Goal: Information Seeking & Learning: Learn about a topic

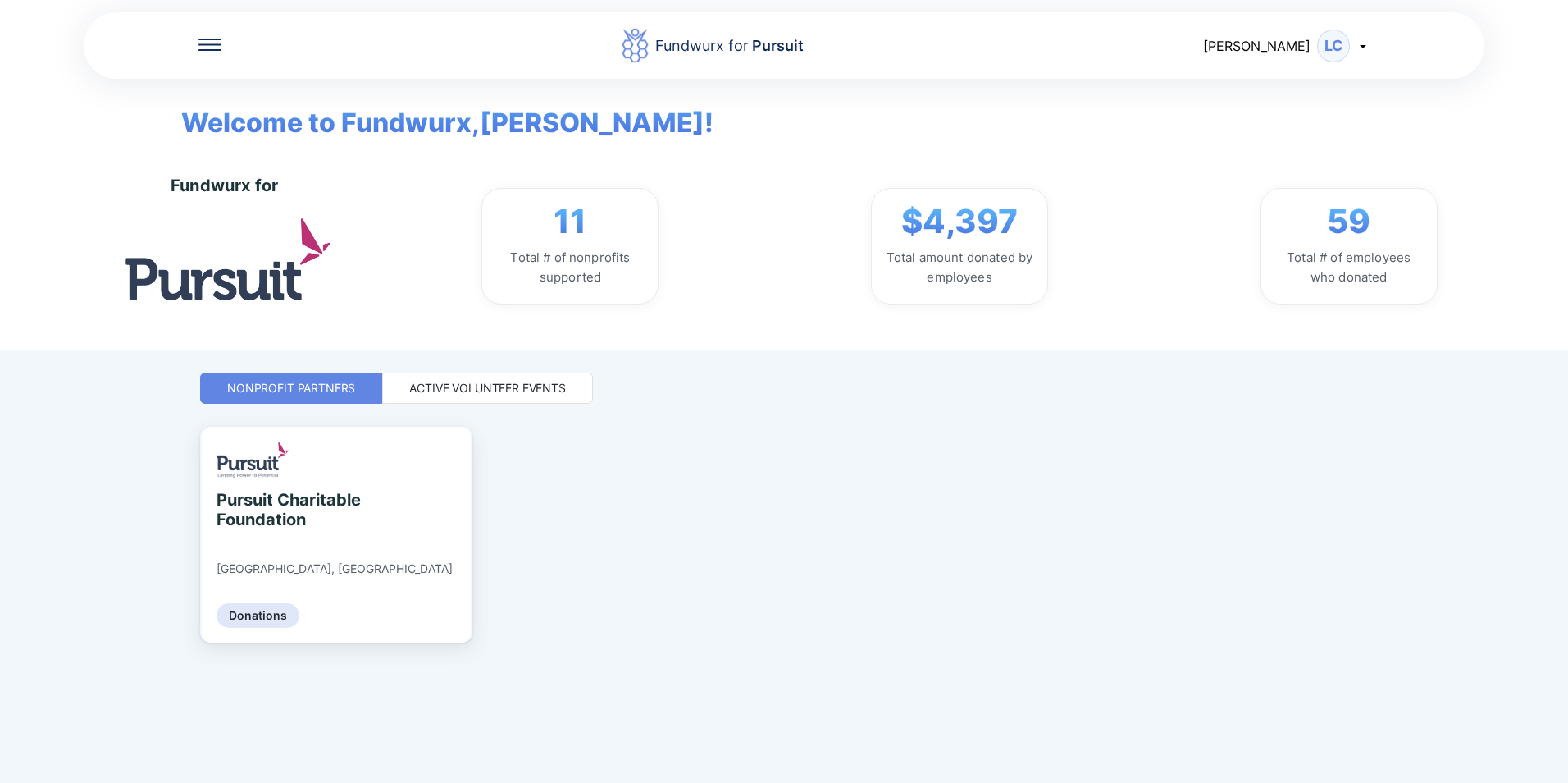
click at [476, 386] on div "Active Volunteer Events" at bounding box center [487, 388] width 157 height 16
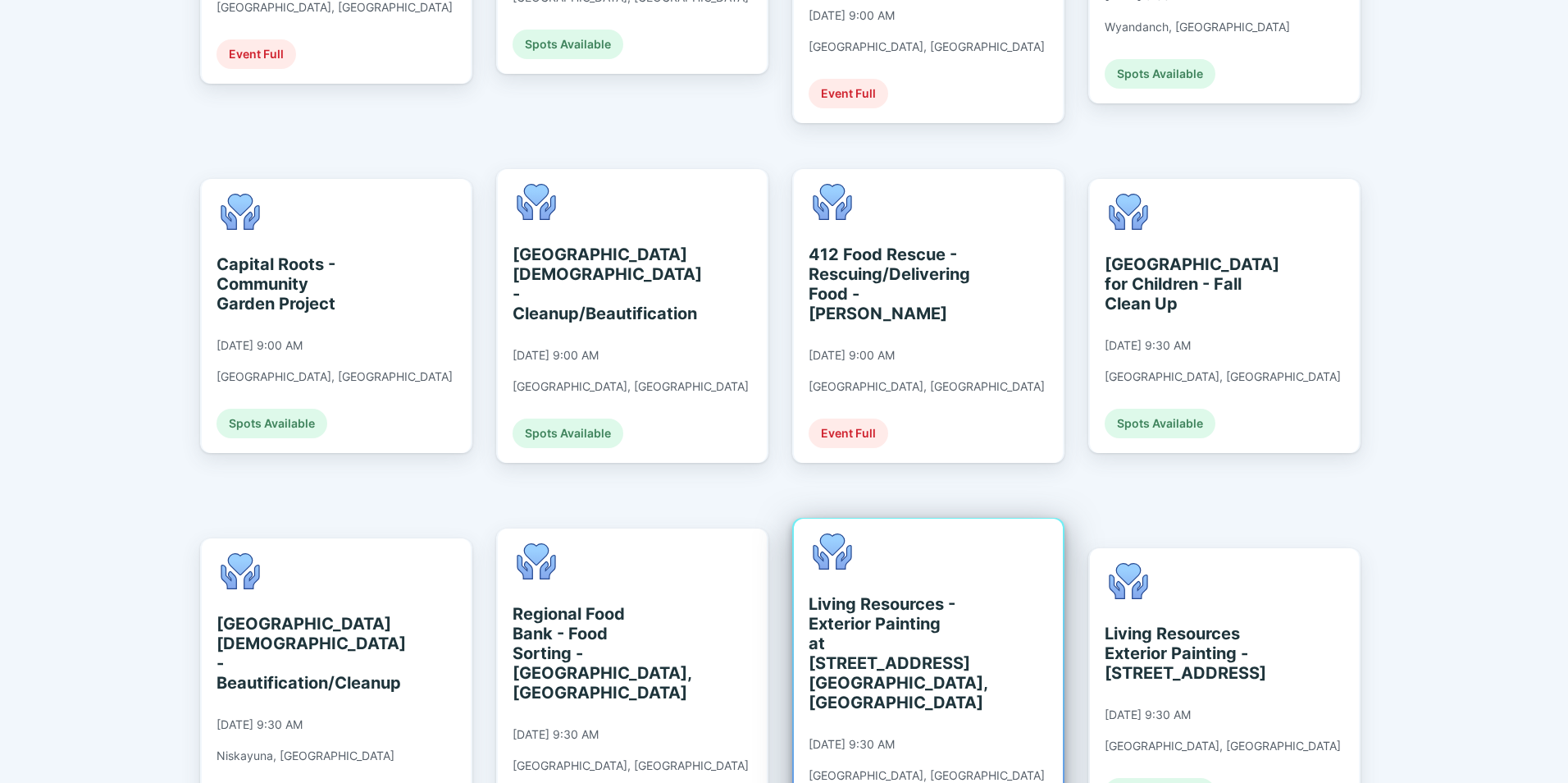
scroll to position [820, 0]
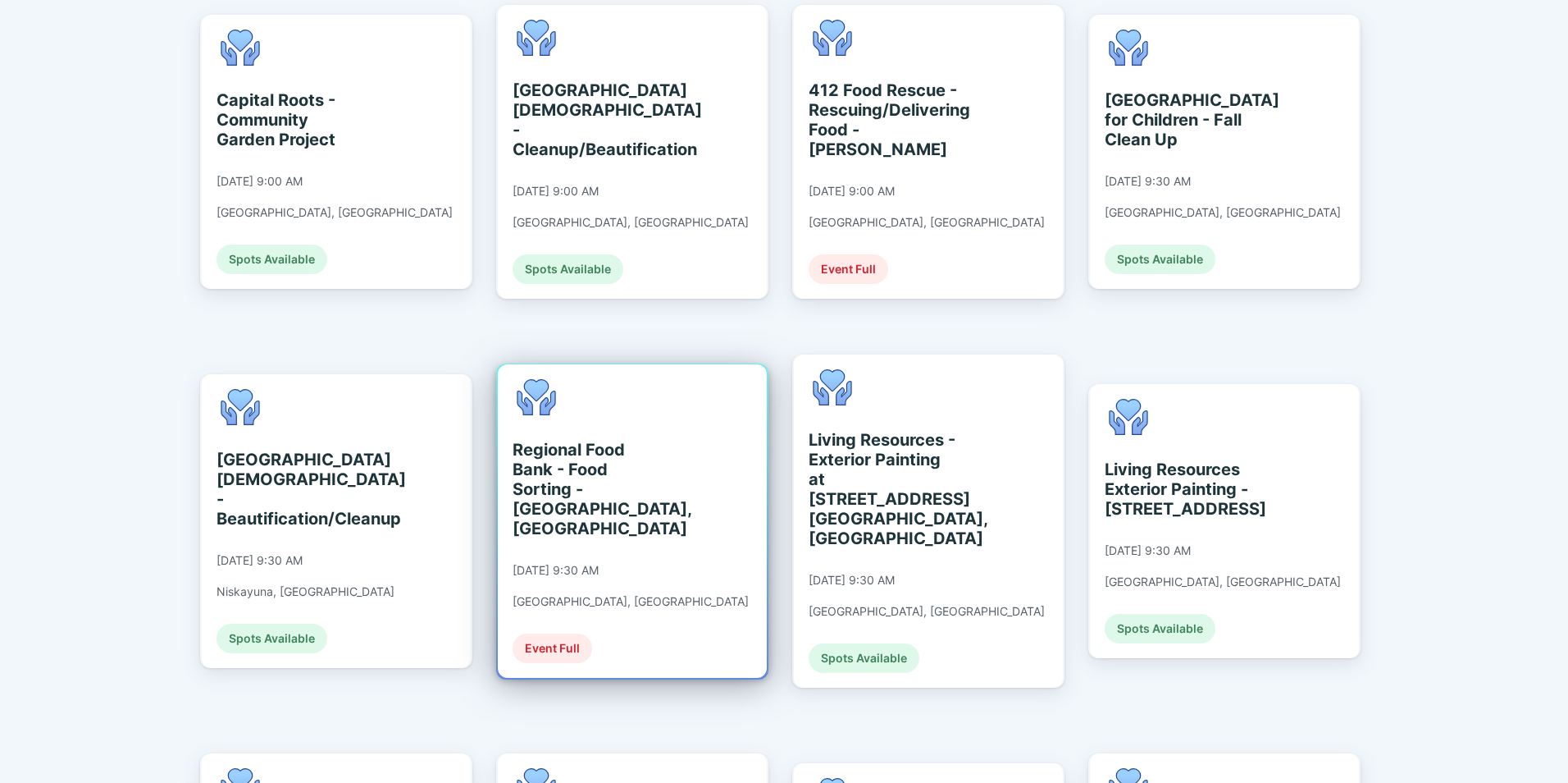
click at [590, 455] on div "Regional Food Bank - Food Sorting - [GEOGRAPHIC_DATA], [GEOGRAPHIC_DATA]" at bounding box center [588, 489] width 150 height 98
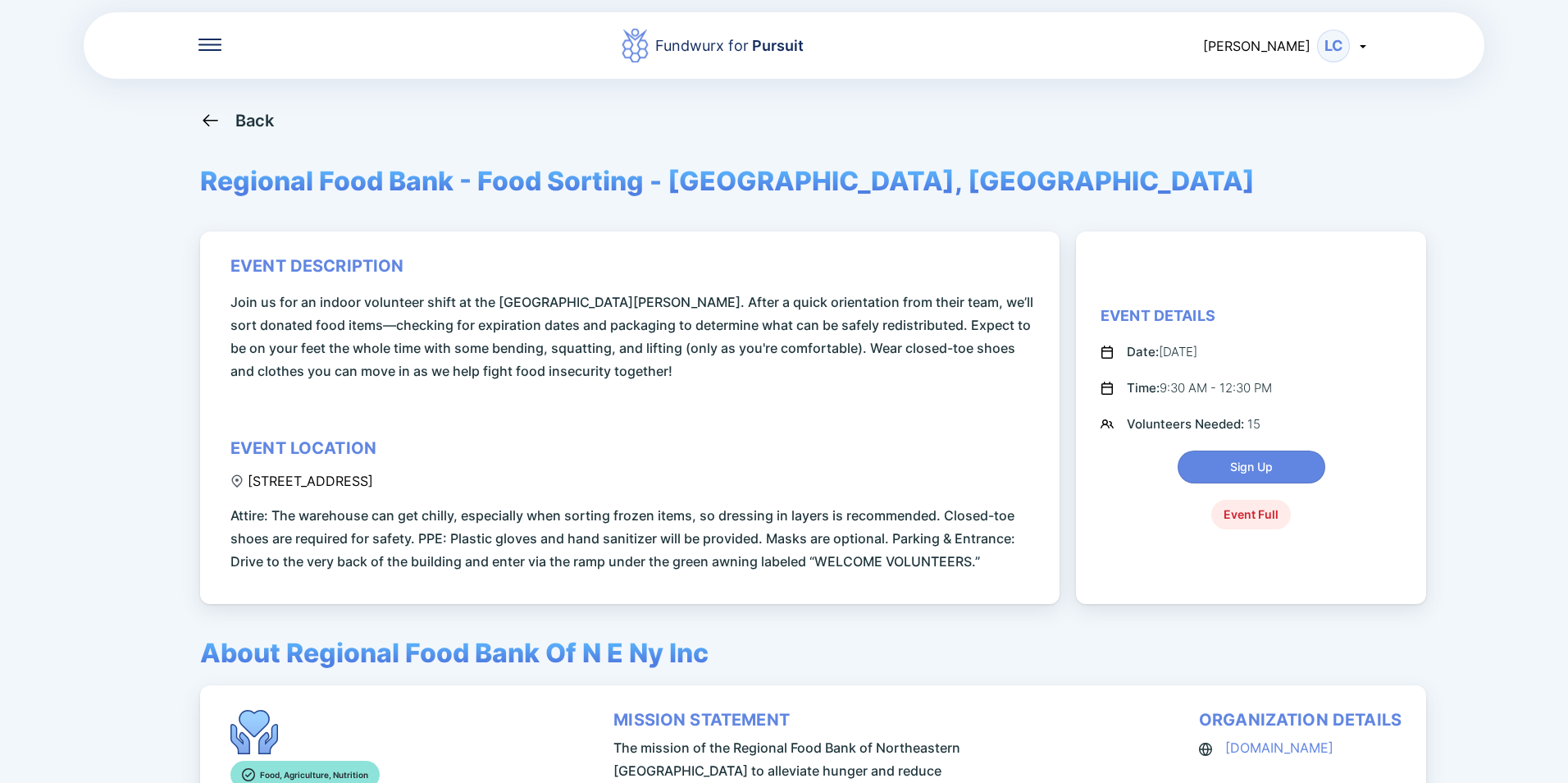
click at [216, 116] on icon at bounding box center [210, 120] width 21 height 21
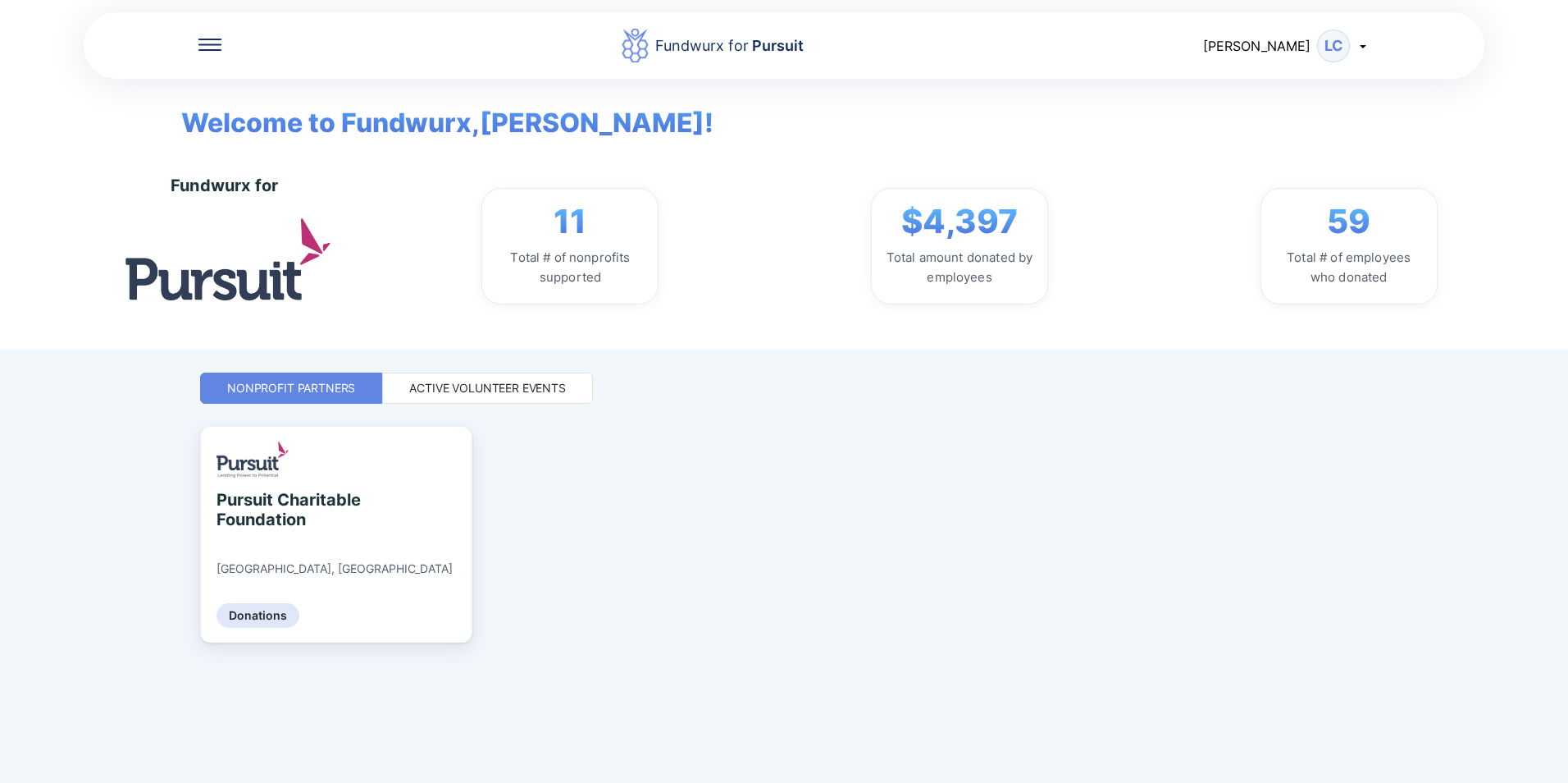
click at [484, 388] on div "Active Volunteer Events" at bounding box center [487, 388] width 157 height 16
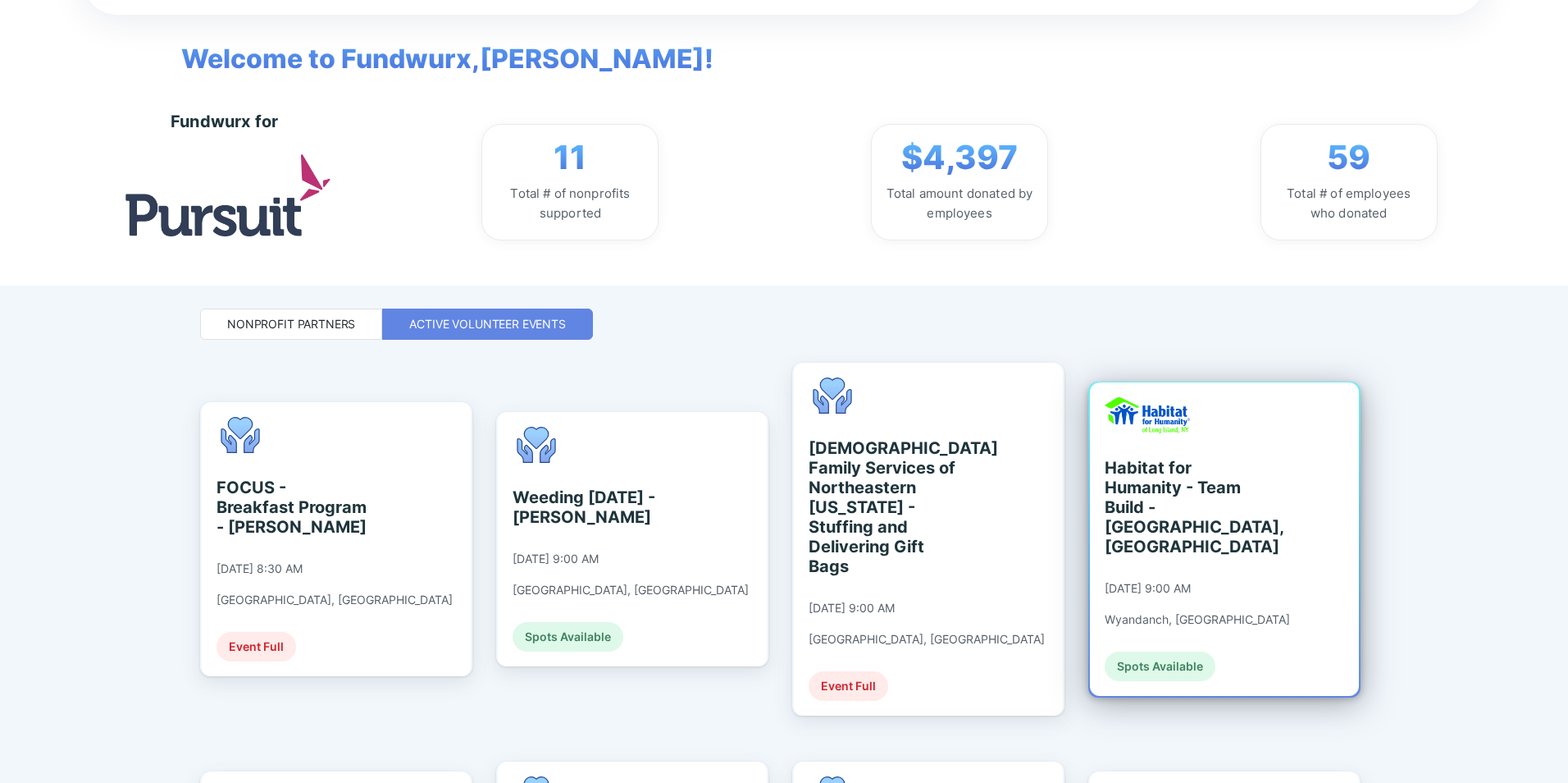
scroll to position [246, 0]
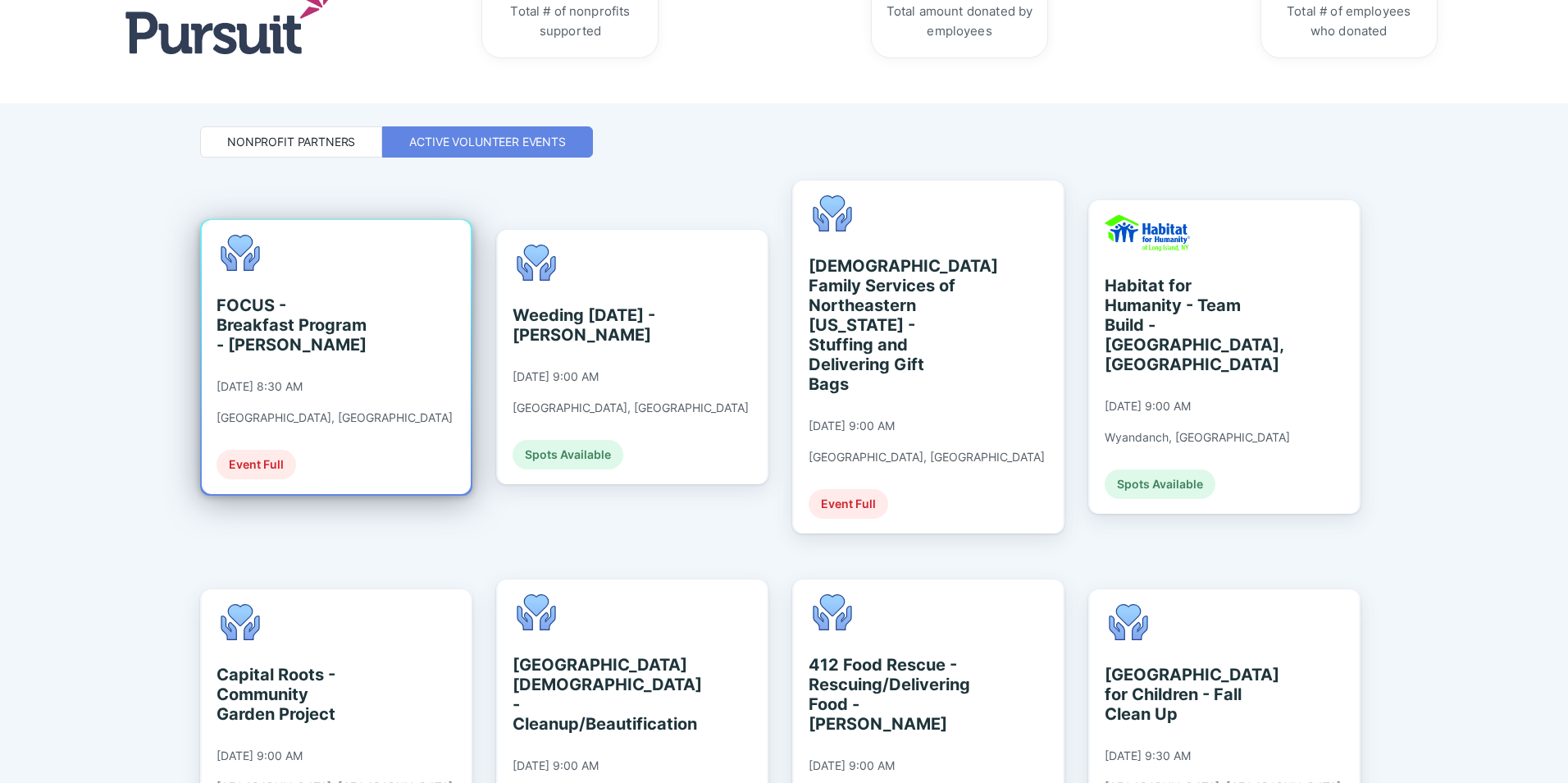
click at [254, 319] on div "FOCUS - Breakfast Program - [PERSON_NAME]" at bounding box center [292, 324] width 150 height 59
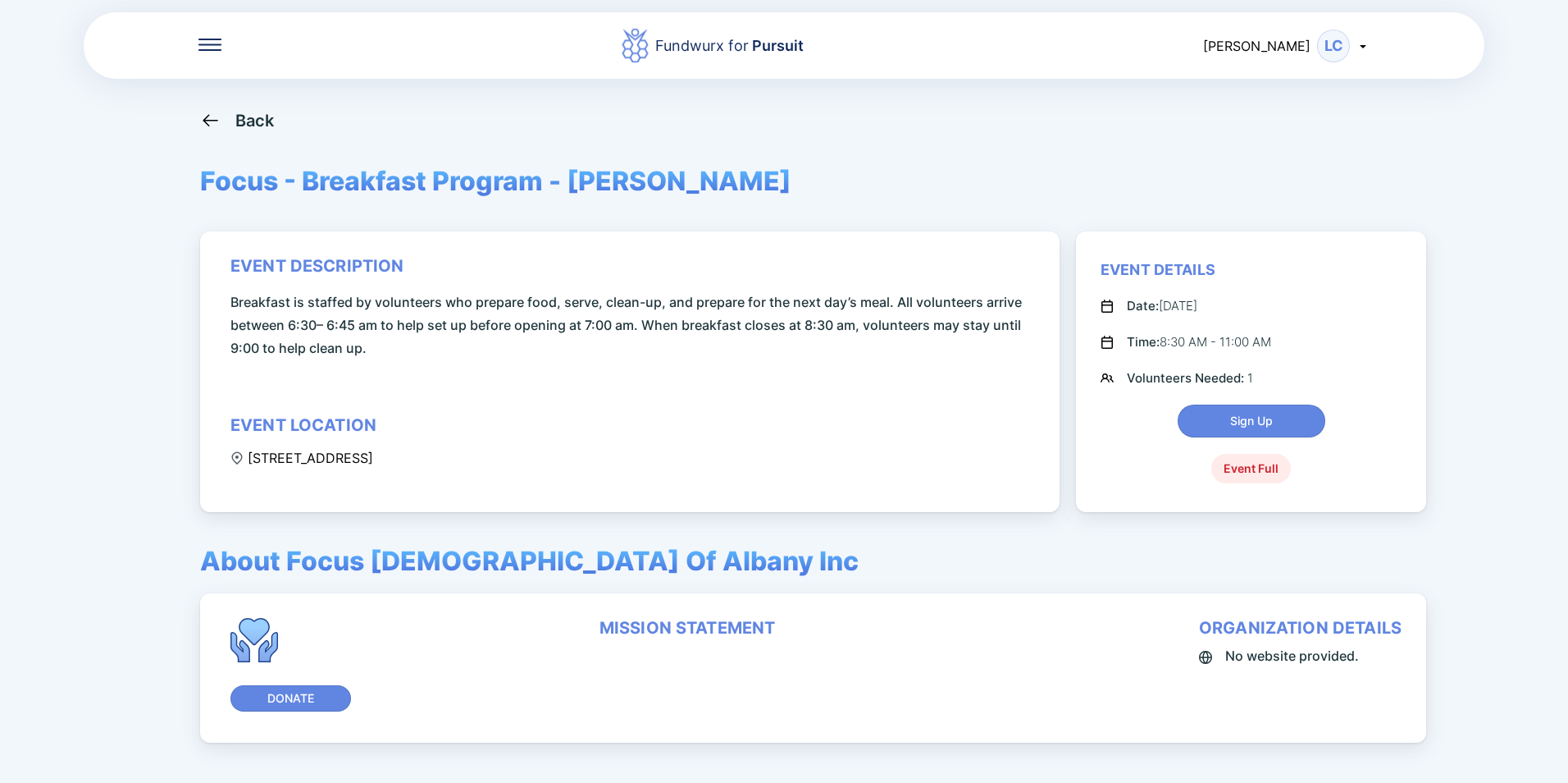
click at [244, 119] on div "Back" at bounding box center [254, 121] width 39 height 20
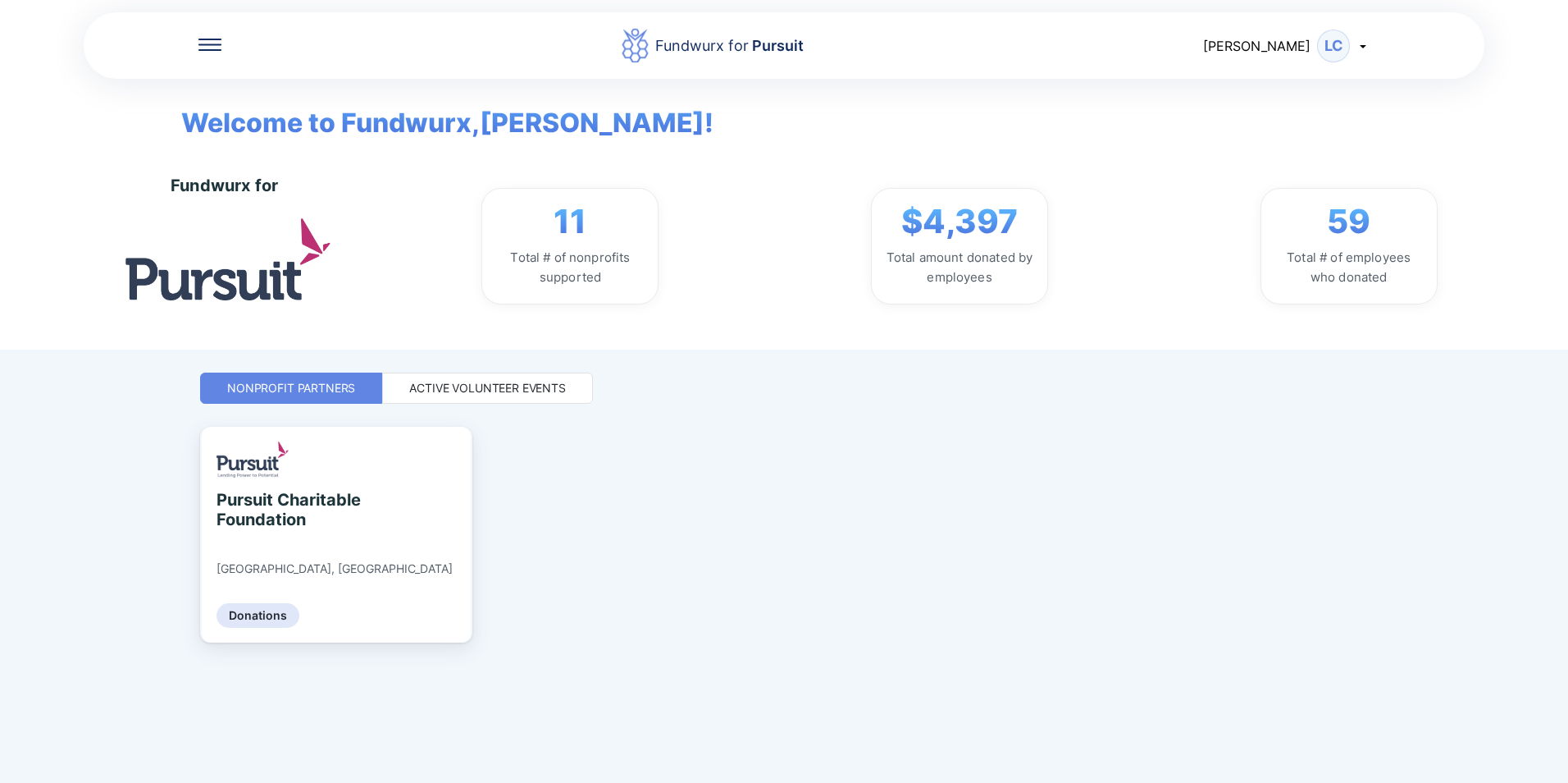
click at [490, 377] on div "Active Volunteer Events" at bounding box center [487, 387] width 211 height 31
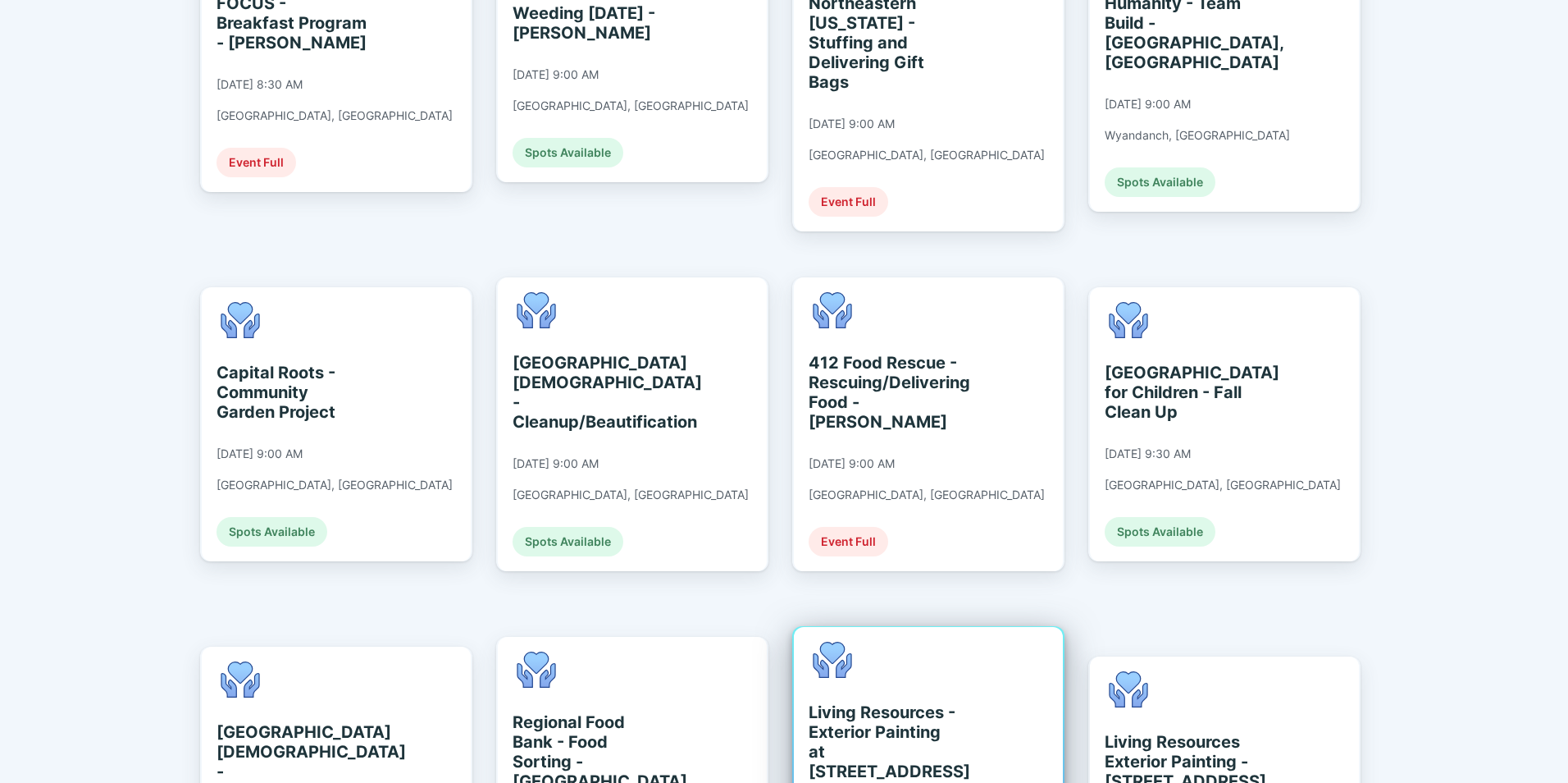
scroll to position [820, 0]
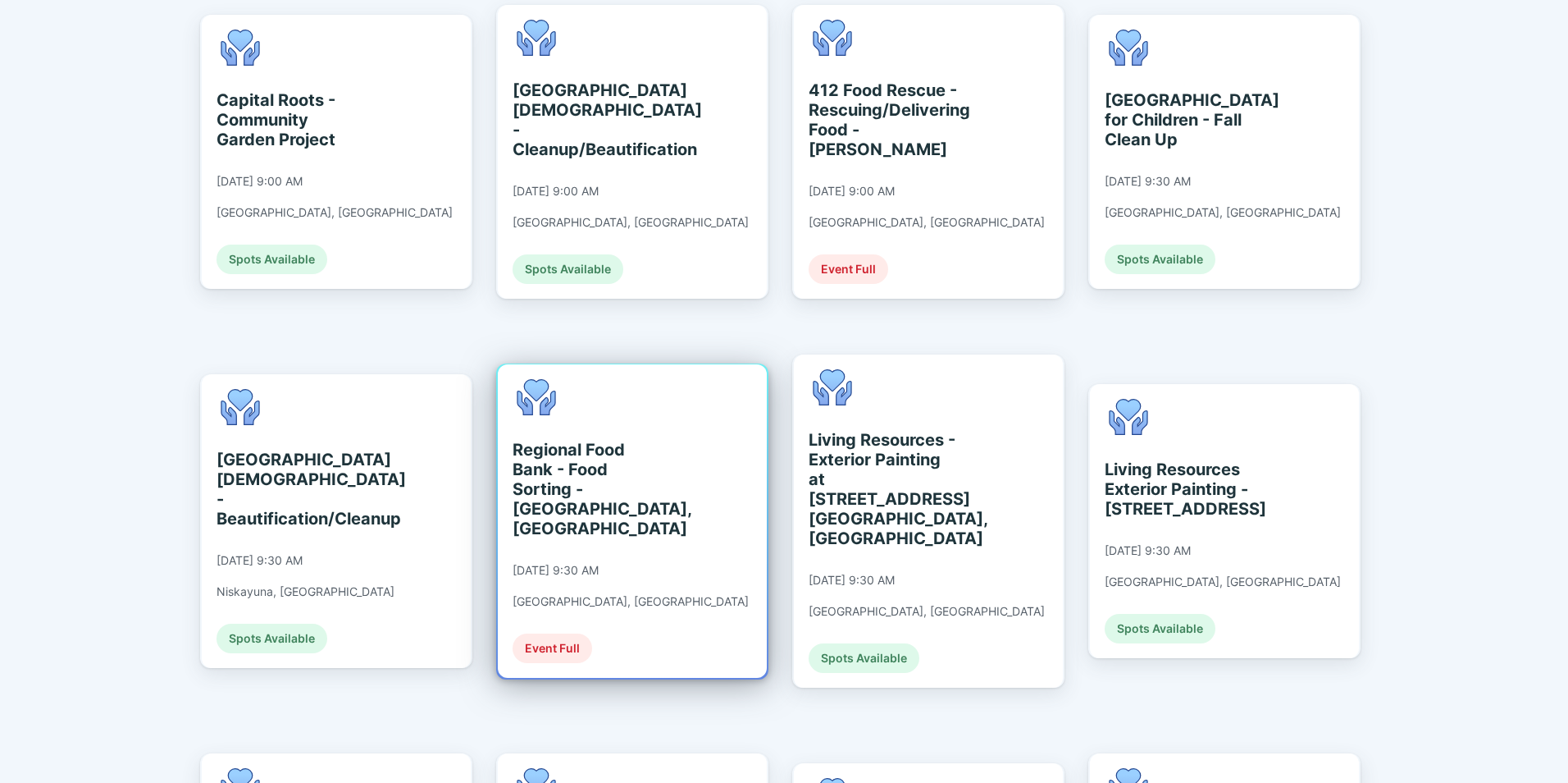
click at [556, 440] on div "Regional Food Bank - Food Sorting - [GEOGRAPHIC_DATA], [GEOGRAPHIC_DATA]" at bounding box center [588, 489] width 150 height 98
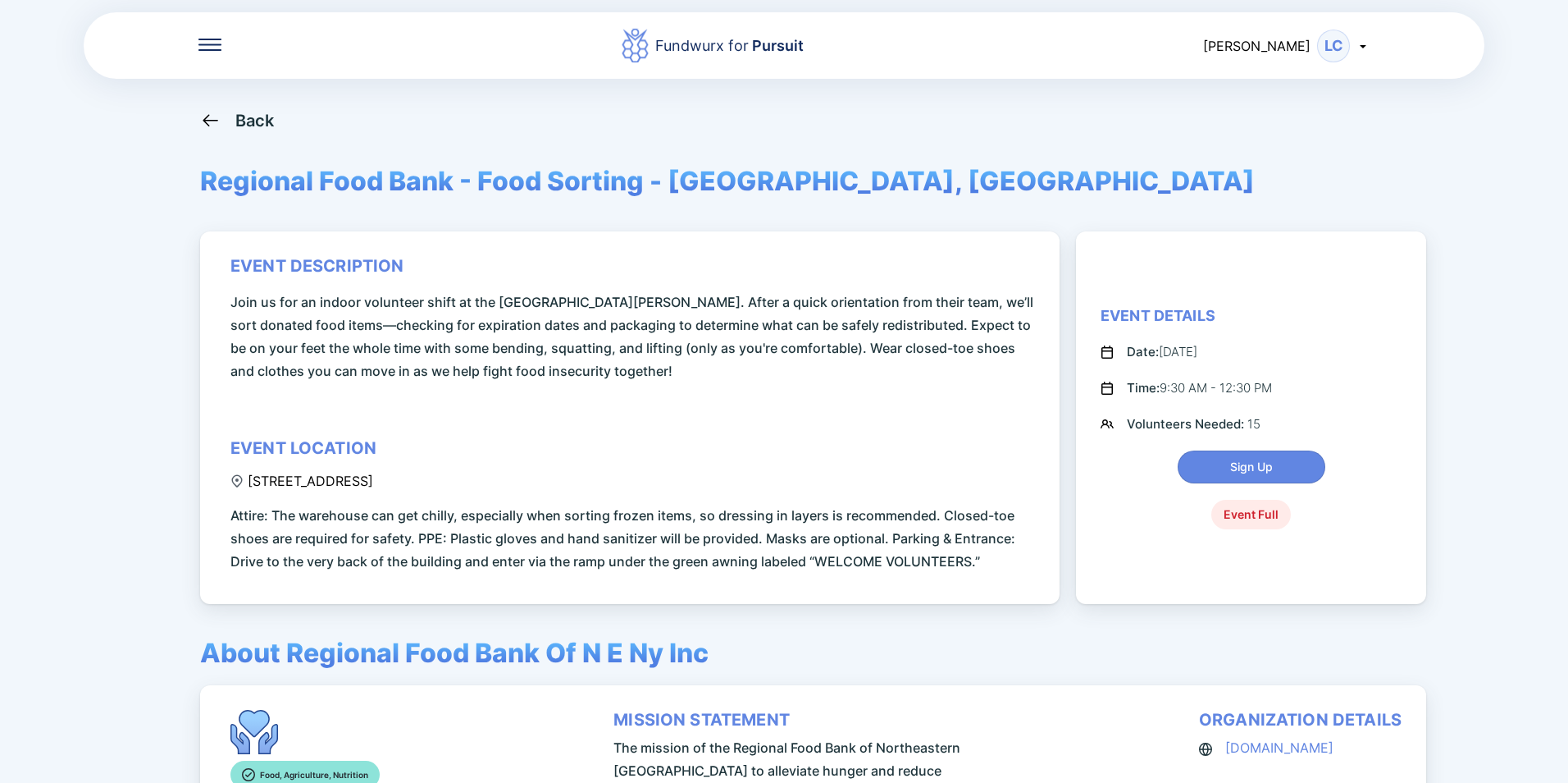
click at [254, 119] on div "Back" at bounding box center [254, 121] width 39 height 20
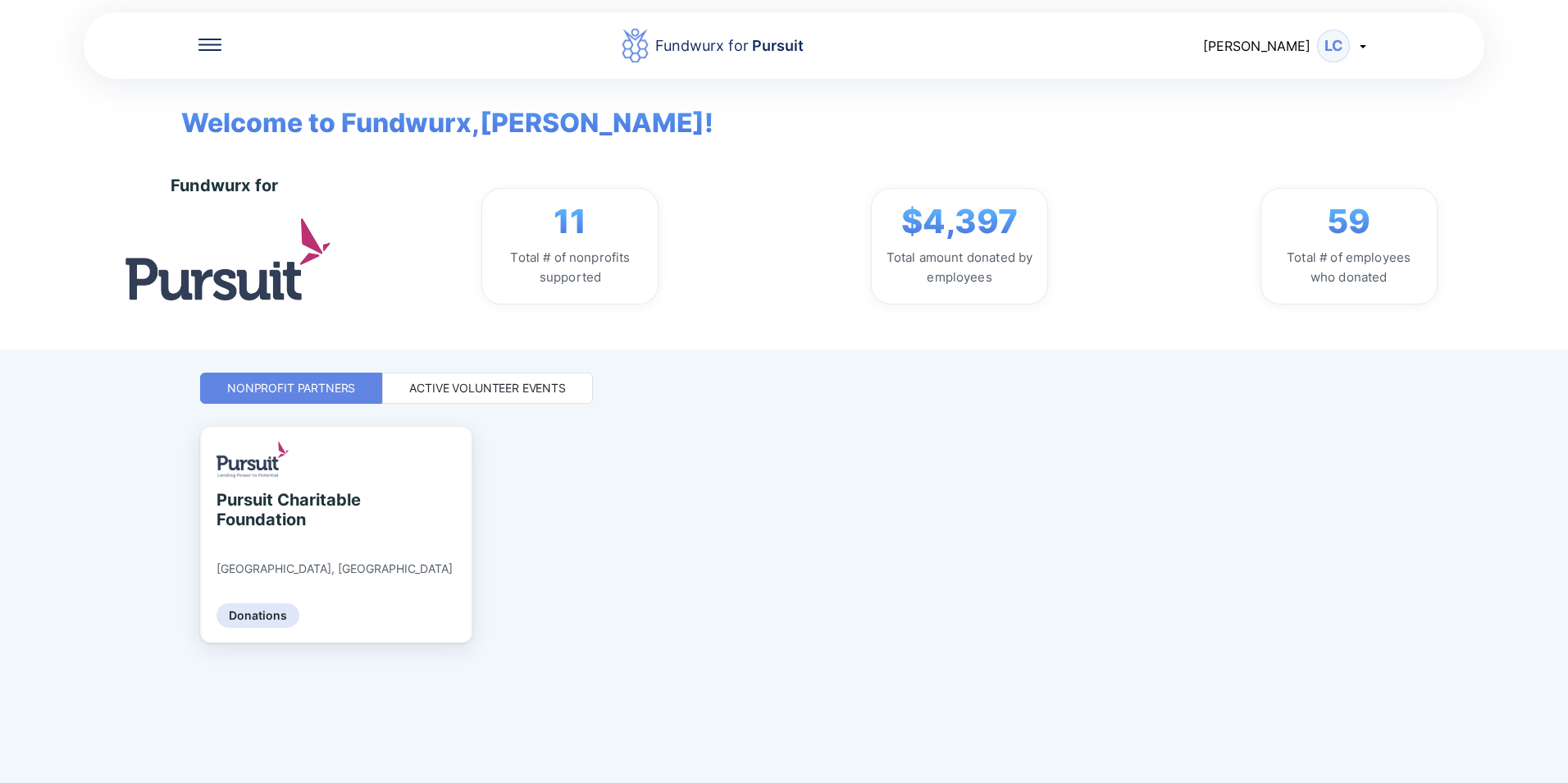
click at [433, 376] on div "Active Volunteer Events" at bounding box center [487, 387] width 211 height 31
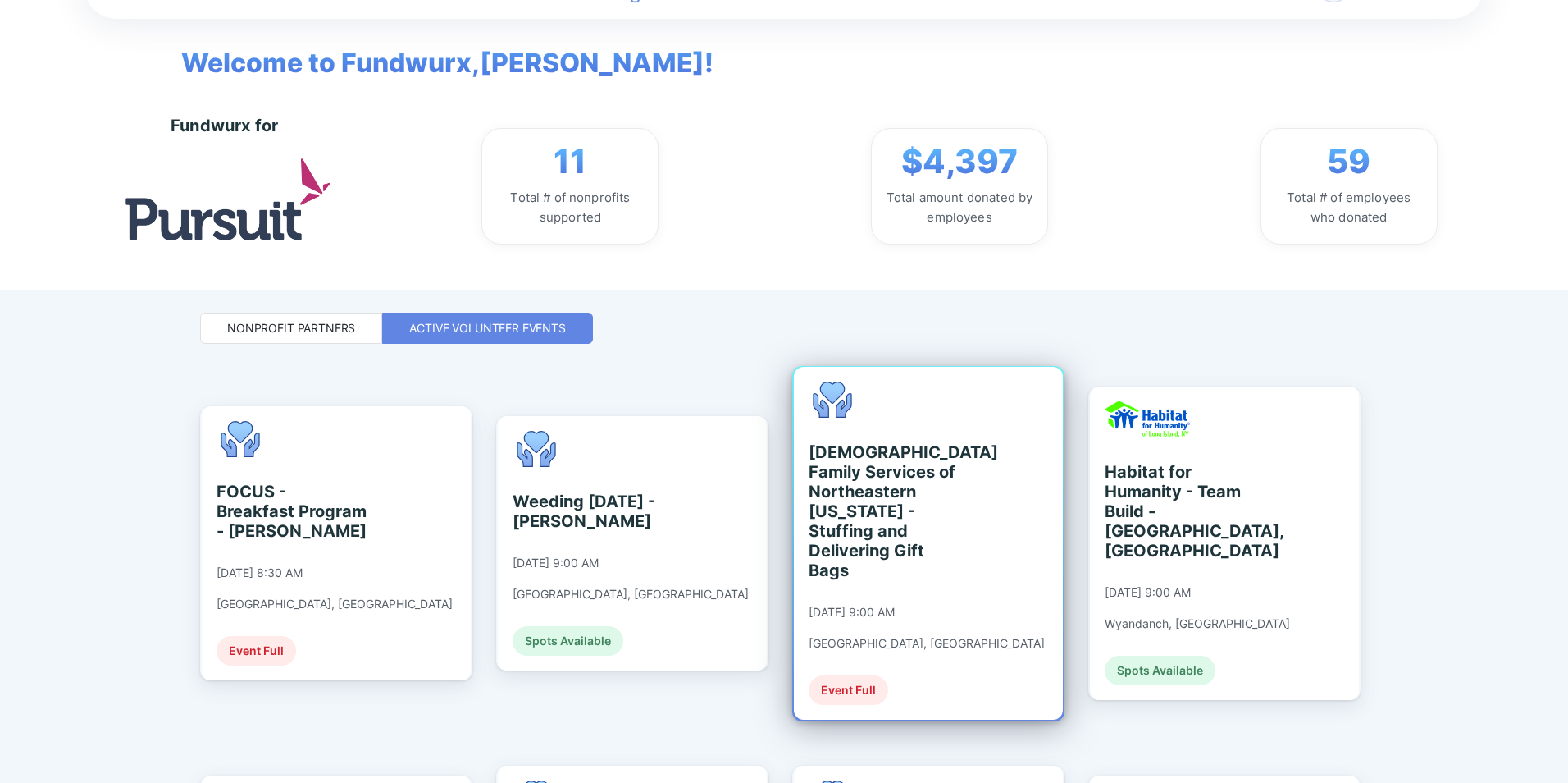
scroll to position [246, 0]
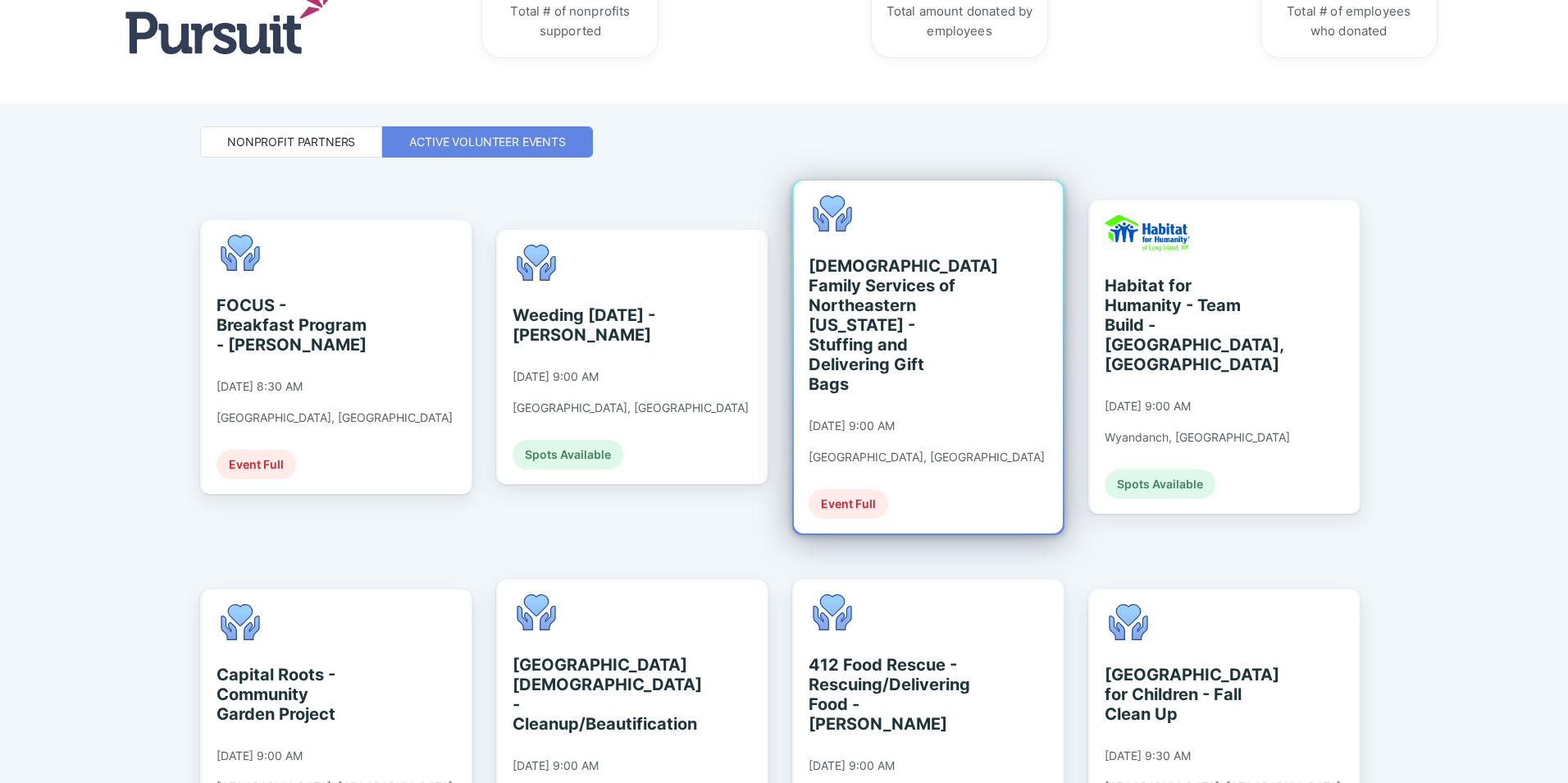
click at [869, 300] on div "[DEMOGRAPHIC_DATA] Family Services of Northeastern [US_STATE] - Stuffing and De…" at bounding box center [883, 325] width 150 height 138
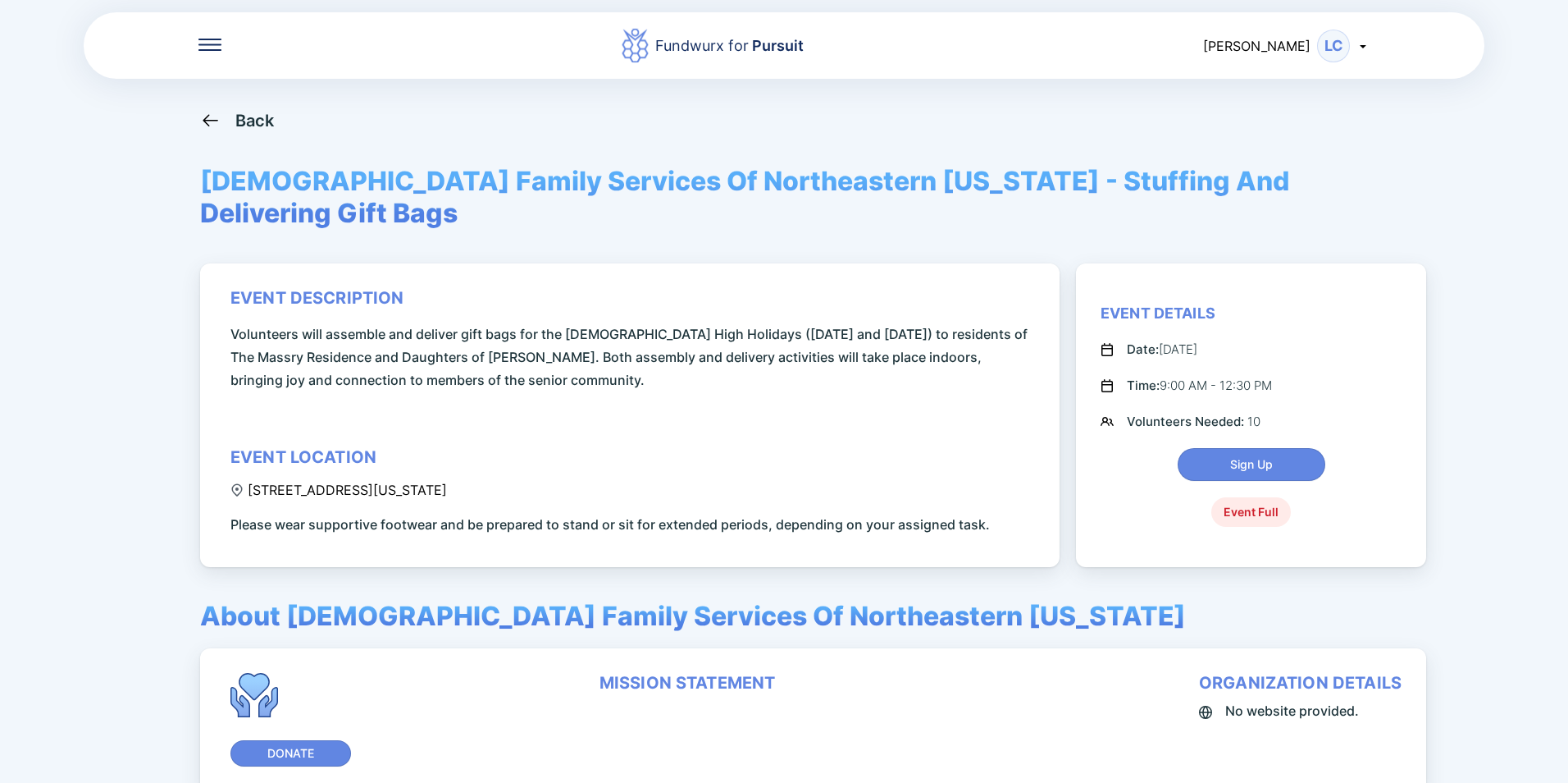
click at [218, 116] on icon at bounding box center [210, 120] width 21 height 21
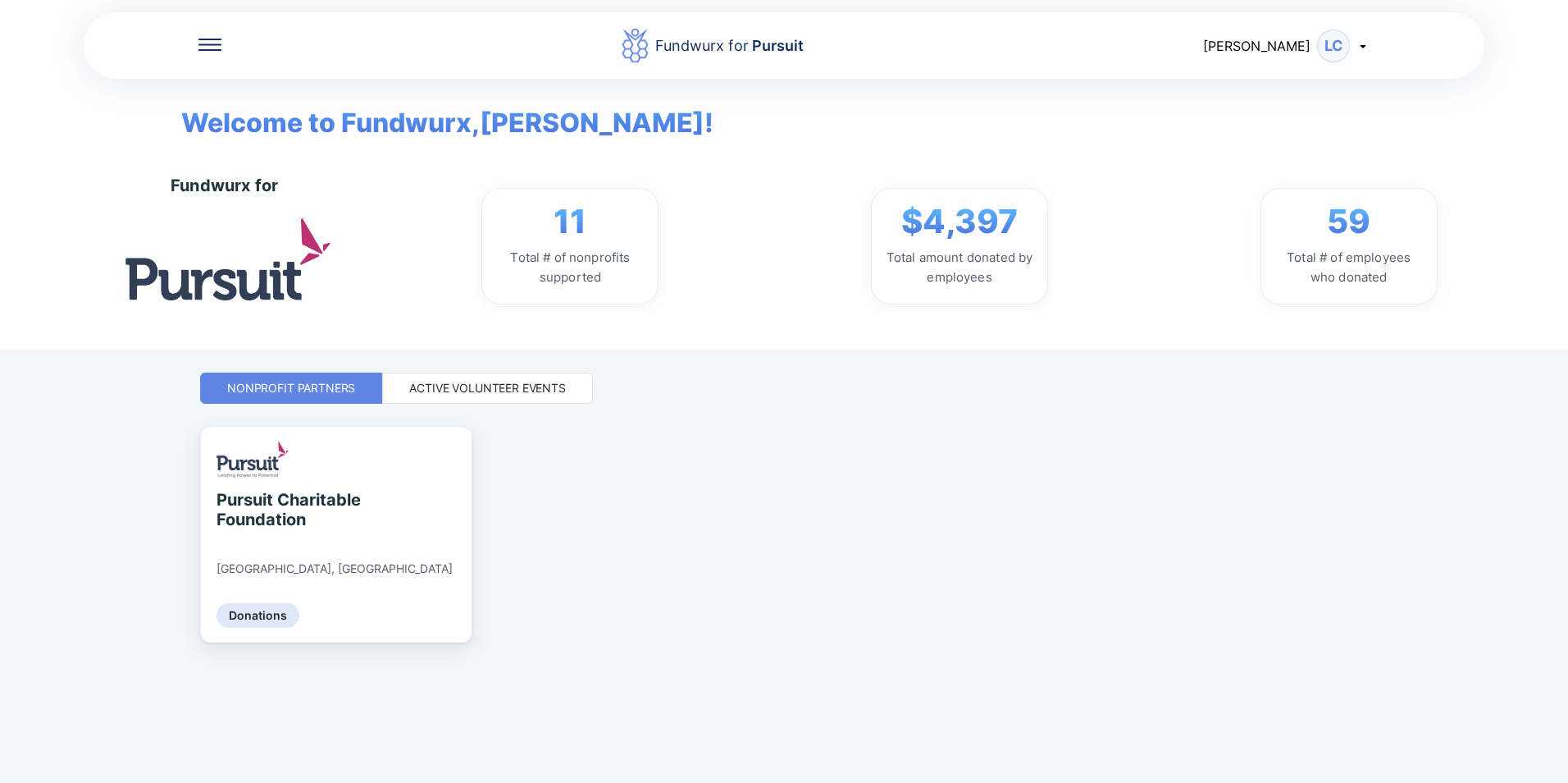
click at [532, 386] on div "Active Volunteer Events" at bounding box center [487, 388] width 157 height 16
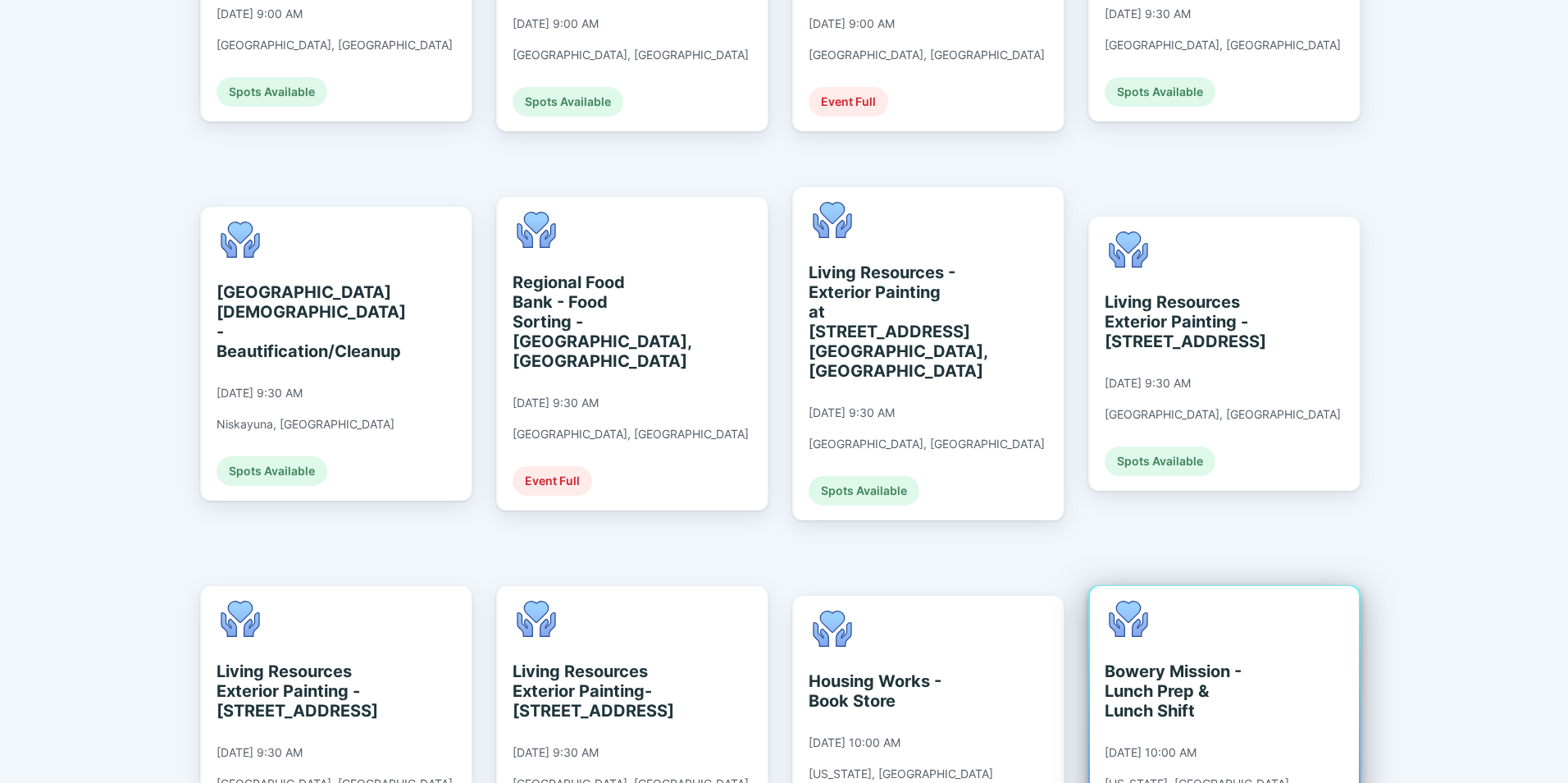
scroll to position [870, 0]
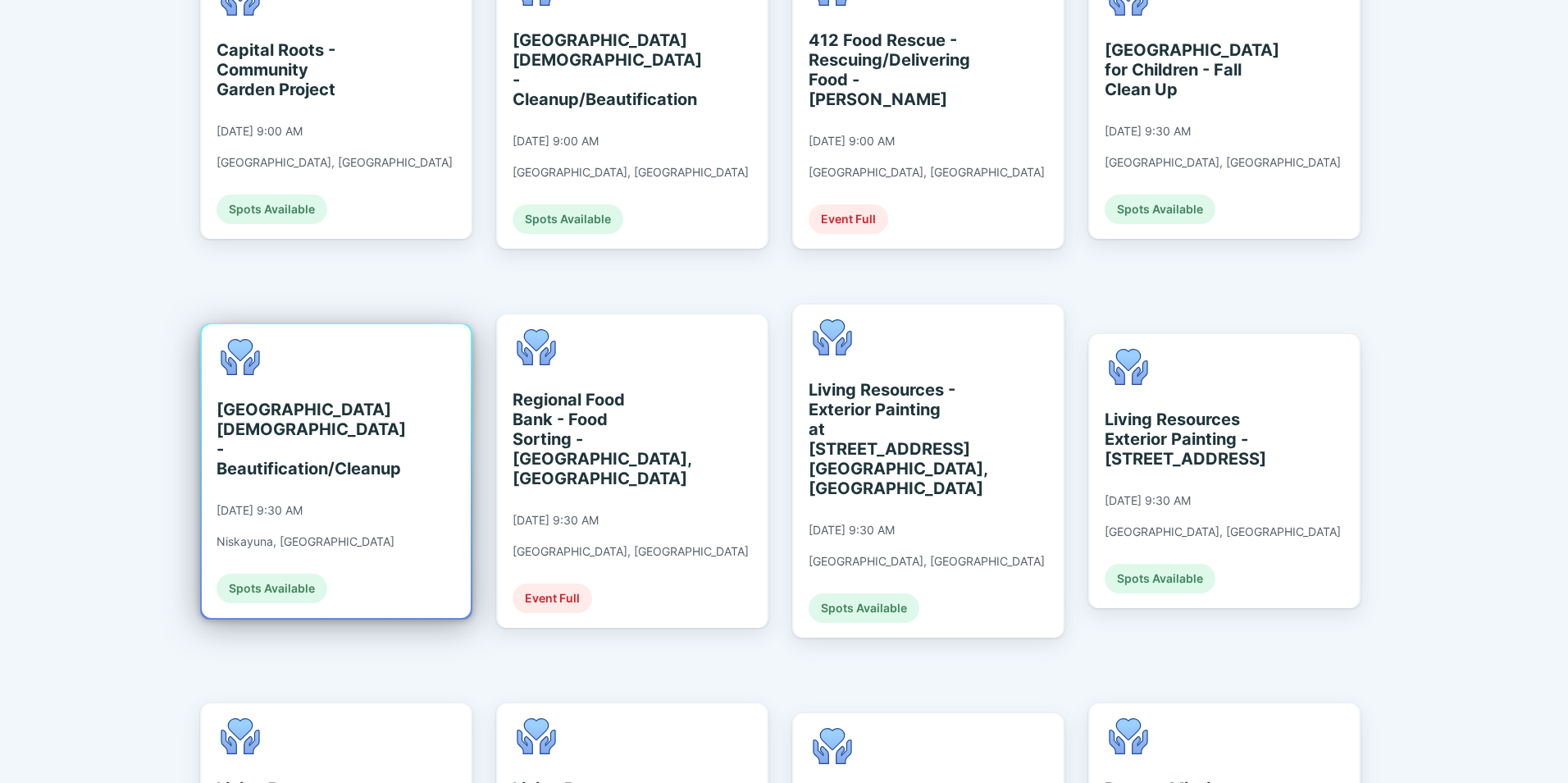
click at [264, 406] on div "[GEOGRAPHIC_DATA][DEMOGRAPHIC_DATA] - Beautification/Cleanup" at bounding box center [292, 439] width 150 height 79
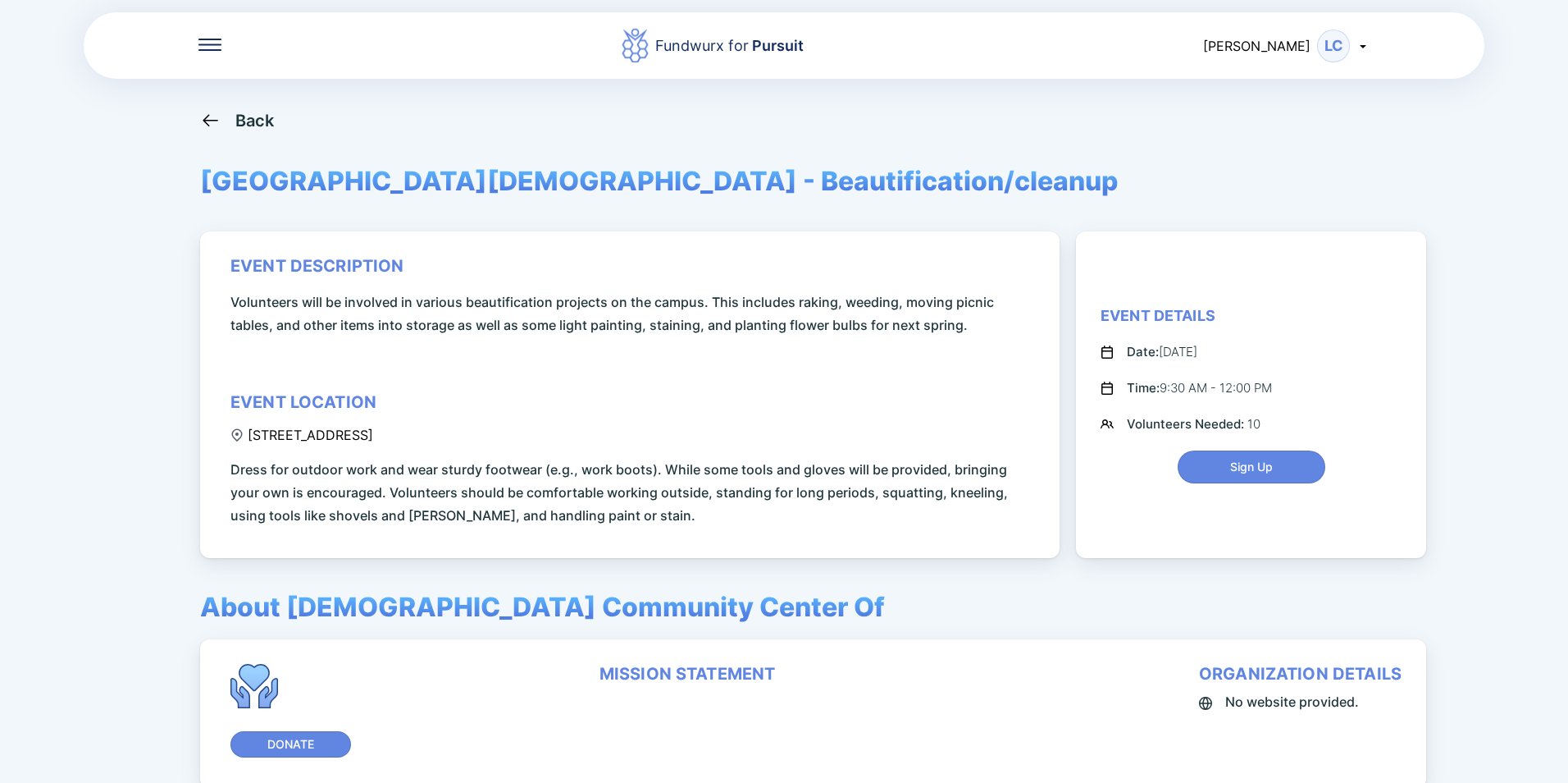
click at [229, 123] on div "Back" at bounding box center [237, 120] width 75 height 21
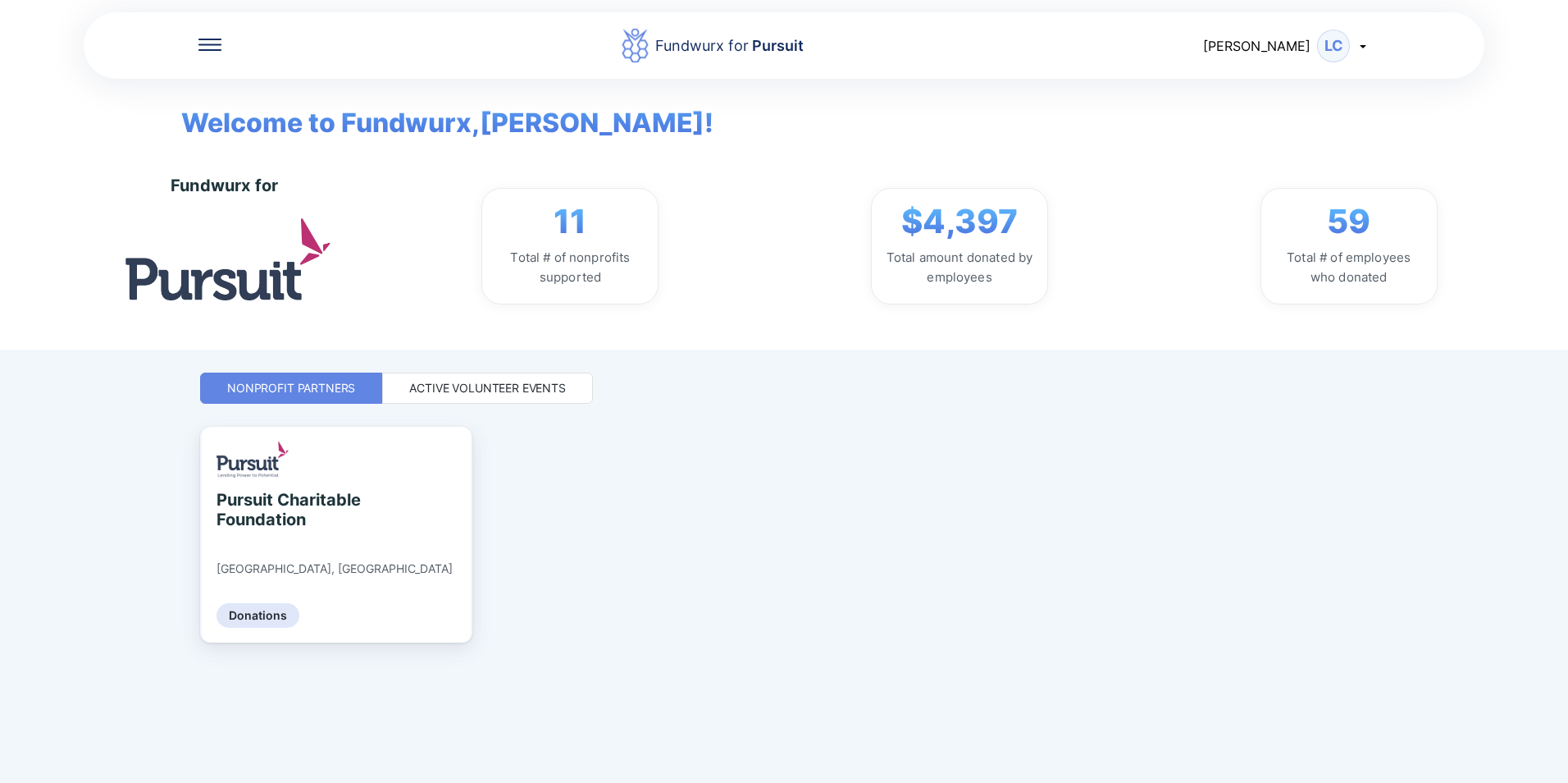
click at [450, 389] on div "Active Volunteer Events" at bounding box center [487, 388] width 157 height 16
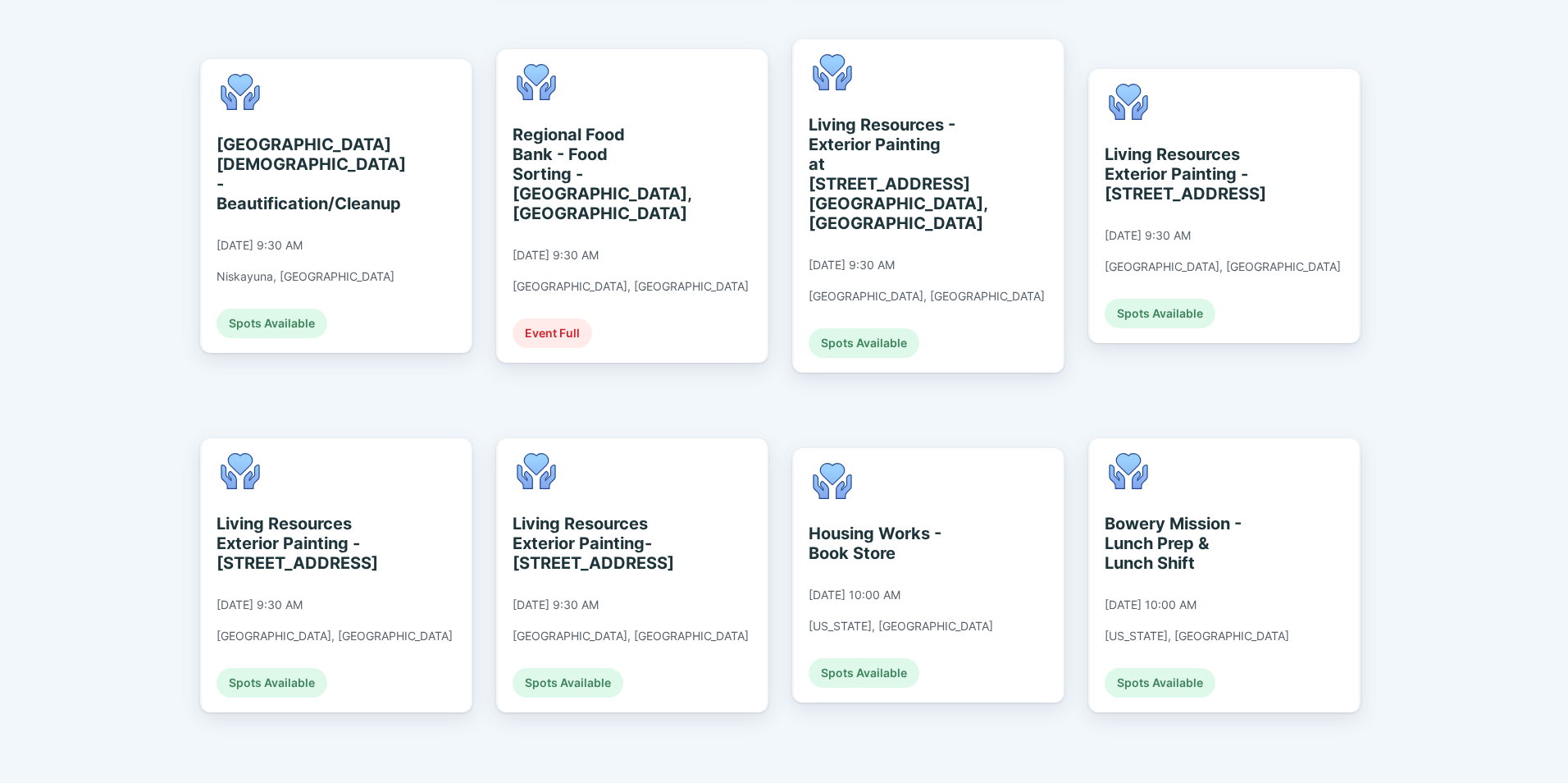
scroll to position [1117, 0]
